Goal: Obtain resource: Download file/media

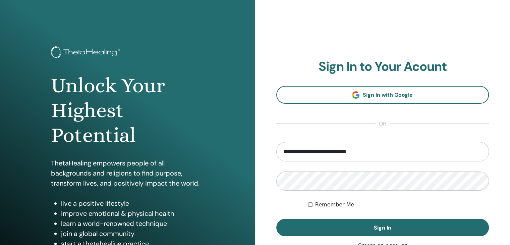
type input "**********"
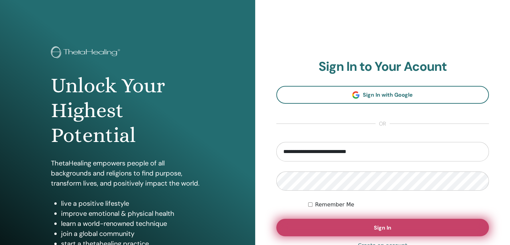
click at [319, 224] on button "Sign In" at bounding box center [382, 227] width 213 height 17
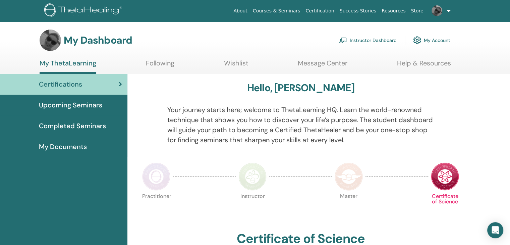
click at [381, 42] on link "Instructor Dashboard" at bounding box center [368, 40] width 58 height 15
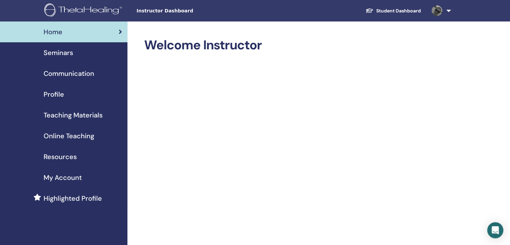
click at [82, 117] on span "Teaching Materials" at bounding box center [73, 115] width 59 height 10
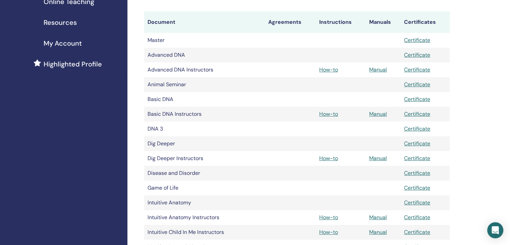
scroll to position [148, 0]
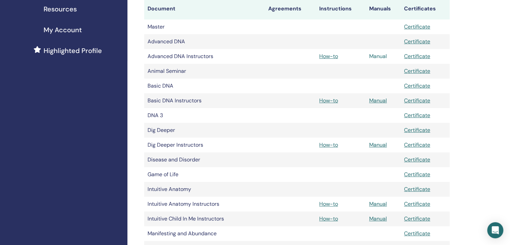
click at [377, 57] on link "Manual" at bounding box center [378, 56] width 18 height 7
